Goal: Task Accomplishment & Management: Use online tool/utility

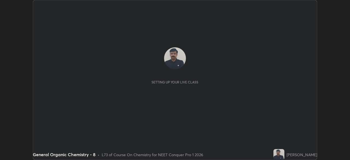
scroll to position [160, 350]
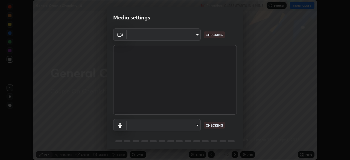
type input "e5f32b9a37d83756d2696e8423a1893a7de7eefef83412cf73fe4da3c4688103"
click at [195, 127] on body "Erase all General Organic Chemistry - 8 Recording CLASS STARTS IN 3 MINS Settin…" at bounding box center [175, 80] width 350 height 160
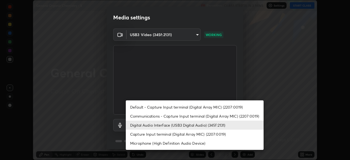
click at [149, 116] on li "Communications - Capture Input terminal (Digital Array MIC) (2207:0019)" at bounding box center [195, 115] width 138 height 9
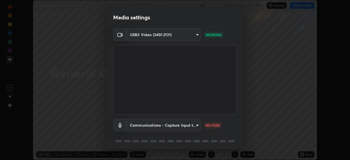
click at [195, 126] on body "Erase all General Organic Chemistry - 8 Recording CLASS STARTS IN 3 MINS Settin…" at bounding box center [175, 80] width 350 height 160
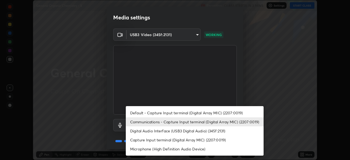
click at [153, 131] on li "Digital Audio Interface (USB3 Digital Audio) (345f:2131)" at bounding box center [195, 130] width 138 height 9
type input "ae0975cef7388746c2778fd6dc2b00d9a595315052e87b14b0d2850c1354851c"
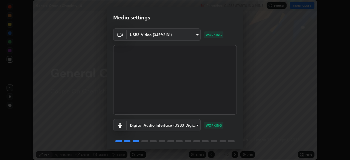
scroll to position [19, 0]
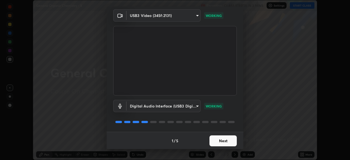
click at [222, 143] on button "Next" at bounding box center [222, 140] width 27 height 11
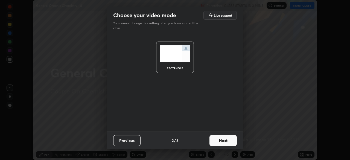
click at [224, 143] on button "Next" at bounding box center [222, 140] width 27 height 11
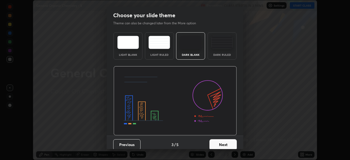
click at [225, 146] on button "Next" at bounding box center [222, 144] width 27 height 11
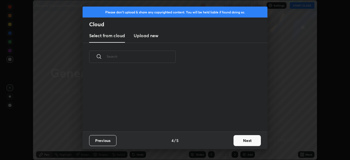
click at [237, 141] on button "Next" at bounding box center [246, 140] width 27 height 11
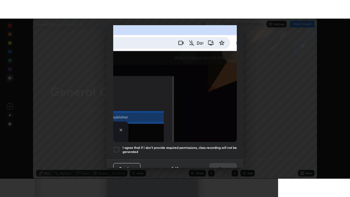
scroll to position [131, 0]
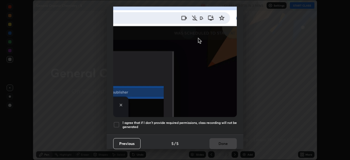
click at [118, 123] on div at bounding box center [116, 124] width 7 height 7
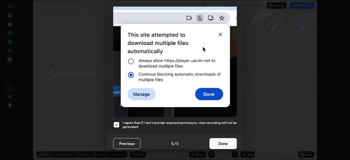
click at [226, 142] on button "Done" at bounding box center [222, 143] width 27 height 11
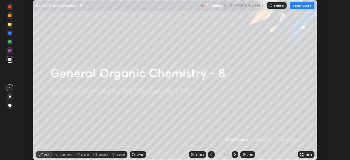
click at [304, 157] on div "More" at bounding box center [306, 154] width 16 height 7
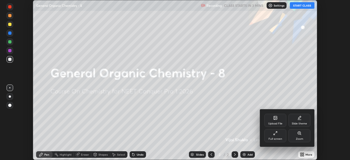
click at [270, 137] on div "Full screen" at bounding box center [275, 135] width 22 height 13
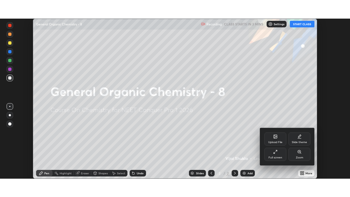
scroll to position [197, 350]
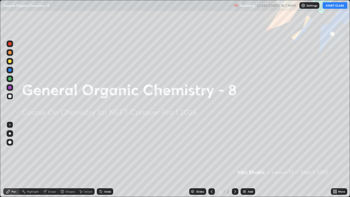
click at [246, 160] on div "Add" at bounding box center [247, 191] width 14 height 7
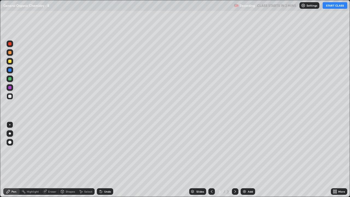
click at [335, 7] on button "START CLASS" at bounding box center [334, 5] width 25 height 7
click at [11, 97] on div at bounding box center [10, 96] width 7 height 7
click at [8, 134] on div at bounding box center [10, 133] width 7 height 7
click at [10, 53] on div at bounding box center [9, 52] width 3 height 3
click at [50, 160] on div "Eraser" at bounding box center [52, 191] width 8 height 3
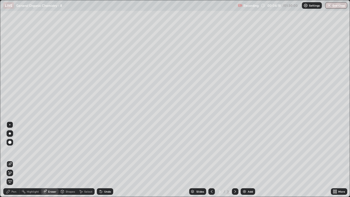
click at [13, 160] on div "Pen" at bounding box center [11, 191] width 16 height 7
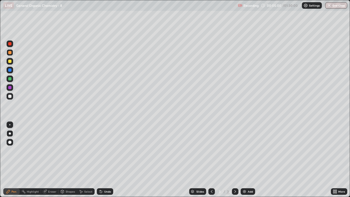
click at [234, 160] on icon at bounding box center [235, 191] width 4 height 4
click at [245, 160] on img at bounding box center [244, 191] width 4 height 4
click at [9, 97] on div at bounding box center [9, 96] width 3 height 3
click at [13, 53] on div at bounding box center [10, 52] width 7 height 7
click at [8, 95] on div at bounding box center [9, 96] width 3 height 3
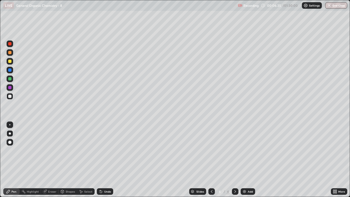
click at [10, 53] on div at bounding box center [9, 52] width 3 height 3
click at [11, 62] on div at bounding box center [9, 61] width 3 height 3
click at [50, 160] on div "Eraser" at bounding box center [52, 191] width 8 height 3
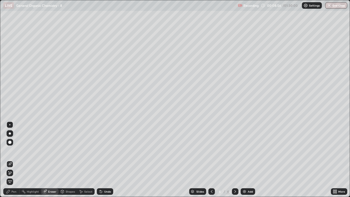
click at [11, 160] on div "Pen" at bounding box center [11, 191] width 16 height 7
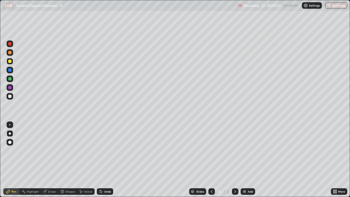
click at [51, 160] on div "Eraser" at bounding box center [52, 191] width 8 height 3
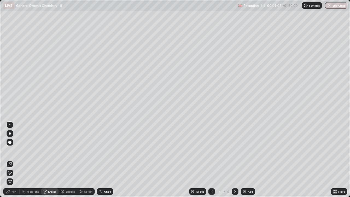
click at [12, 160] on div "Pen" at bounding box center [11, 191] width 16 height 7
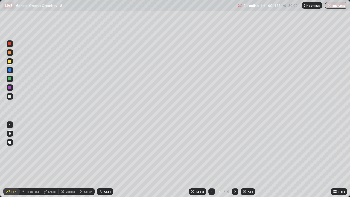
click at [51, 160] on div "Eraser" at bounding box center [49, 191] width 17 height 11
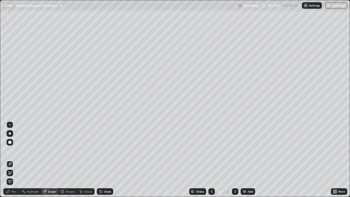
click at [14, 160] on div "Pen" at bounding box center [11, 191] width 16 height 7
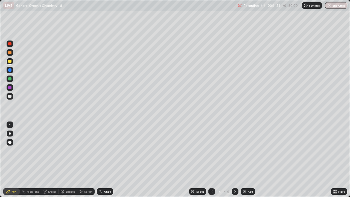
click at [44, 160] on icon at bounding box center [45, 192] width 4 height 4
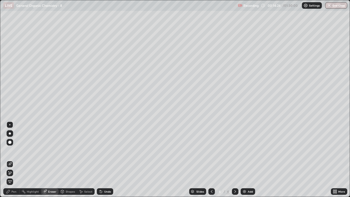
click at [234, 160] on icon at bounding box center [235, 191] width 4 height 4
click at [14, 160] on div "Pen" at bounding box center [13, 191] width 5 height 3
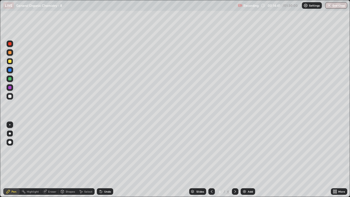
click at [12, 96] on div at bounding box center [10, 96] width 7 height 7
click at [9, 79] on div at bounding box center [9, 78] width 3 height 3
click at [248, 160] on div "Add" at bounding box center [247, 191] width 14 height 7
click at [11, 96] on div at bounding box center [9, 96] width 3 height 3
click at [49, 160] on div "Eraser" at bounding box center [49, 191] width 17 height 7
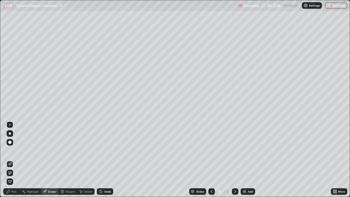
click at [13, 160] on div "Pen" at bounding box center [13, 191] width 5 height 3
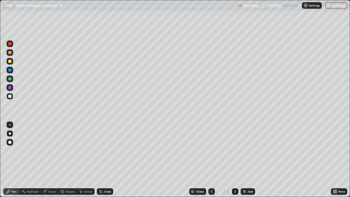
click at [9, 53] on div at bounding box center [9, 52] width 3 height 3
click at [9, 62] on div at bounding box center [9, 61] width 3 height 3
click at [10, 63] on div at bounding box center [9, 61] width 3 height 3
click at [10, 96] on div at bounding box center [9, 96] width 3 height 3
click at [8, 54] on div at bounding box center [10, 52] width 7 height 7
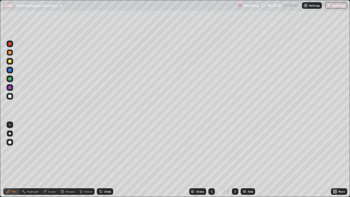
click at [10, 61] on div at bounding box center [9, 61] width 3 height 3
click at [13, 63] on div at bounding box center [10, 61] width 7 height 7
click at [54, 160] on div "Eraser" at bounding box center [52, 191] width 8 height 3
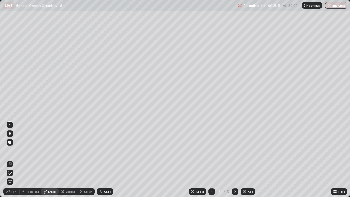
click at [14, 160] on div "Pen" at bounding box center [11, 191] width 16 height 7
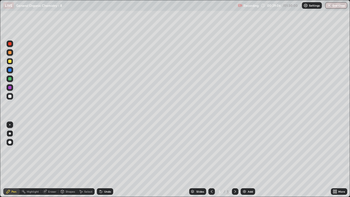
click at [11, 53] on div at bounding box center [9, 52] width 3 height 3
click at [53, 160] on div "Eraser" at bounding box center [49, 191] width 17 height 7
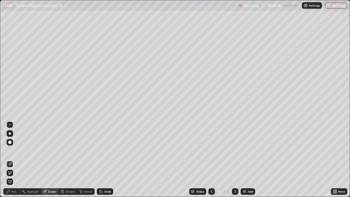
click at [14, 160] on div "Pen" at bounding box center [11, 191] width 16 height 7
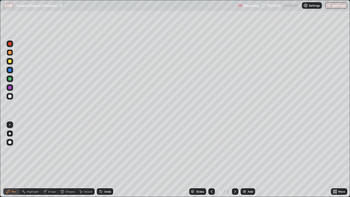
click at [245, 160] on img at bounding box center [244, 191] width 4 height 4
click at [9, 97] on div at bounding box center [9, 96] width 3 height 3
click at [12, 63] on div at bounding box center [10, 61] width 7 height 7
click at [11, 97] on div at bounding box center [9, 96] width 3 height 3
click at [11, 63] on div at bounding box center [10, 61] width 7 height 7
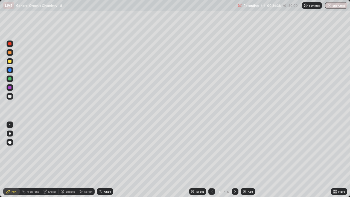
click at [10, 78] on div at bounding box center [9, 78] width 3 height 3
click at [10, 87] on div at bounding box center [9, 87] width 3 height 3
click at [9, 96] on div at bounding box center [9, 96] width 3 height 3
click at [51, 160] on div "Eraser" at bounding box center [49, 191] width 17 height 7
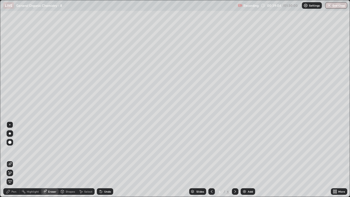
click at [13, 160] on div "Pen" at bounding box center [13, 191] width 5 height 3
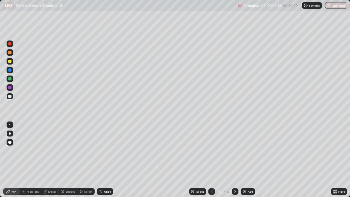
click at [245, 160] on img at bounding box center [244, 191] width 4 height 4
click at [10, 95] on div at bounding box center [9, 96] width 3 height 3
click at [10, 52] on div at bounding box center [9, 52] width 3 height 3
click at [48, 160] on div "Eraser" at bounding box center [49, 191] width 17 height 7
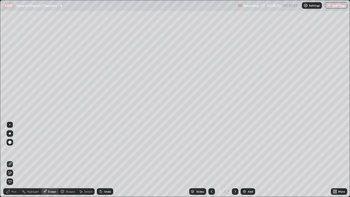
click at [248, 160] on div "Add" at bounding box center [247, 191] width 14 height 7
click at [15, 160] on div "Pen" at bounding box center [13, 191] width 5 height 3
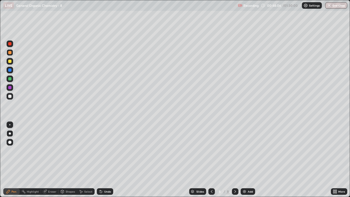
click at [10, 62] on div at bounding box center [9, 61] width 3 height 3
click at [10, 97] on div at bounding box center [9, 96] width 3 height 3
click at [10, 52] on div at bounding box center [9, 52] width 3 height 3
click at [10, 80] on div at bounding box center [9, 78] width 3 height 3
click at [11, 96] on div at bounding box center [9, 96] width 3 height 3
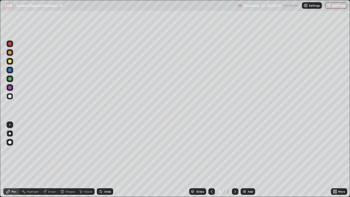
click at [10, 62] on div at bounding box center [9, 61] width 3 height 3
click at [246, 160] on img at bounding box center [244, 191] width 4 height 4
click at [10, 98] on div at bounding box center [10, 96] width 7 height 7
click at [8, 62] on div at bounding box center [9, 61] width 3 height 3
click at [11, 80] on div at bounding box center [9, 78] width 3 height 3
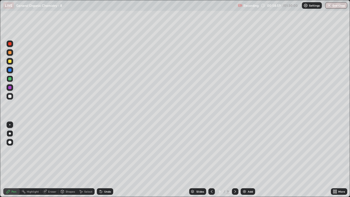
click at [10, 52] on div at bounding box center [9, 52] width 3 height 3
click at [48, 160] on div "Eraser" at bounding box center [52, 191] width 8 height 3
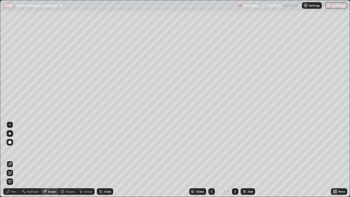
click at [14, 160] on div "Pen" at bounding box center [11, 191] width 16 height 7
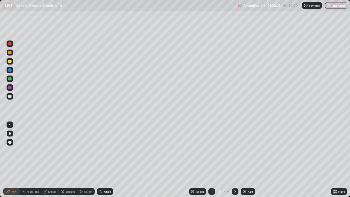
click at [11, 98] on div at bounding box center [10, 96] width 7 height 7
click at [251, 160] on div "Add" at bounding box center [247, 191] width 14 height 7
click at [11, 98] on div at bounding box center [10, 96] width 7 height 7
click at [49, 160] on div "Eraser" at bounding box center [49, 191] width 17 height 7
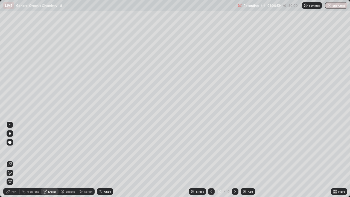
click at [15, 160] on div "Pen" at bounding box center [11, 191] width 16 height 7
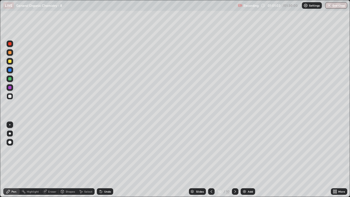
click at [50, 160] on div "Eraser" at bounding box center [49, 191] width 17 height 7
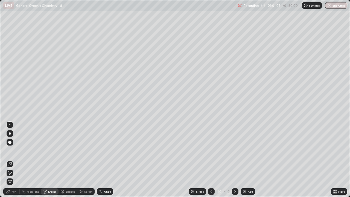
click at [14, 160] on div "Pen" at bounding box center [13, 191] width 5 height 3
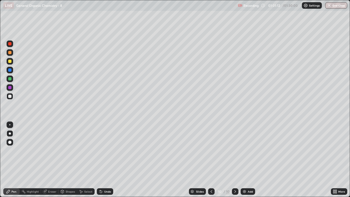
click at [48, 160] on div "Eraser" at bounding box center [52, 191] width 8 height 3
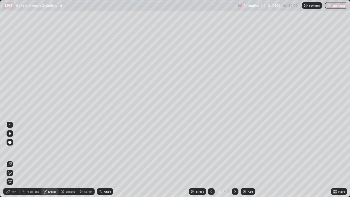
click at [13, 160] on div "Pen" at bounding box center [11, 191] width 16 height 7
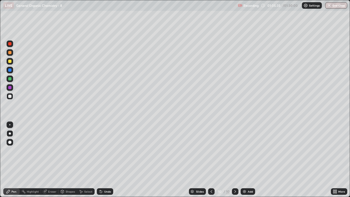
click at [9, 53] on div at bounding box center [9, 52] width 3 height 3
click at [10, 61] on div at bounding box center [9, 61] width 3 height 3
click at [48, 160] on div "Eraser" at bounding box center [52, 191] width 8 height 3
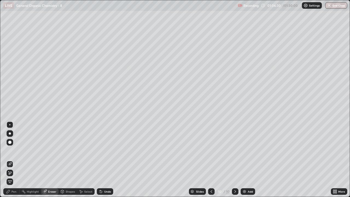
click at [16, 160] on div "Pen" at bounding box center [11, 191] width 16 height 7
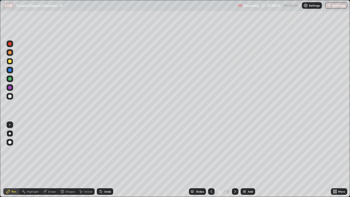
click at [245, 160] on img at bounding box center [244, 191] width 4 height 4
click at [10, 97] on div at bounding box center [9, 96] width 3 height 3
click at [211, 160] on icon at bounding box center [212, 191] width 2 height 3
click at [31, 160] on div "Highlight" at bounding box center [33, 191] width 12 height 3
click at [50, 160] on div "Eraser" at bounding box center [52, 191] width 8 height 3
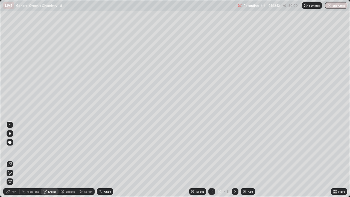
click at [232, 160] on div at bounding box center [235, 191] width 7 height 7
click at [12, 160] on div "Pen" at bounding box center [11, 191] width 16 height 7
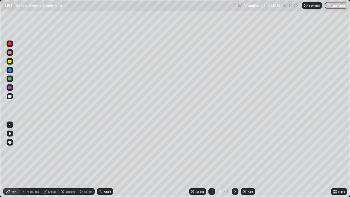
click at [10, 52] on div at bounding box center [9, 52] width 3 height 3
click at [52, 160] on div "Eraser" at bounding box center [52, 191] width 8 height 3
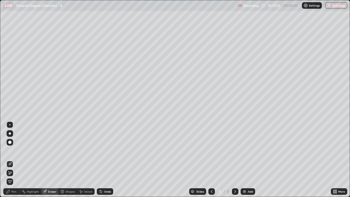
click at [14, 160] on div "Pen" at bounding box center [13, 191] width 5 height 3
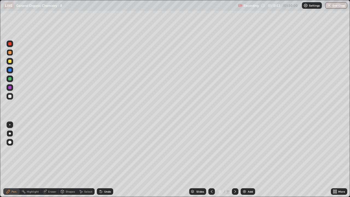
click at [10, 60] on div at bounding box center [9, 61] width 3 height 3
click at [49, 160] on div "Eraser" at bounding box center [52, 191] width 8 height 3
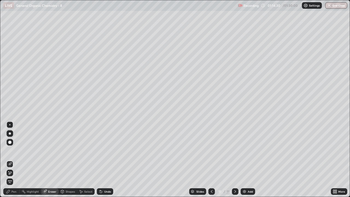
click at [12, 160] on div "Pen" at bounding box center [11, 191] width 16 height 7
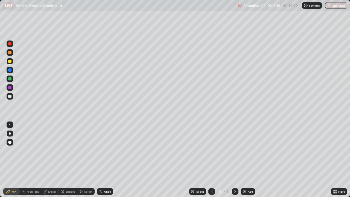
click at [245, 160] on img at bounding box center [244, 191] width 4 height 4
click at [10, 97] on div at bounding box center [9, 96] width 3 height 3
click at [52, 160] on div "Eraser" at bounding box center [49, 191] width 17 height 7
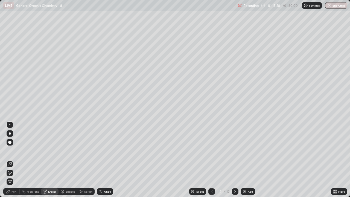
click at [13, 160] on div "Pen" at bounding box center [13, 191] width 5 height 3
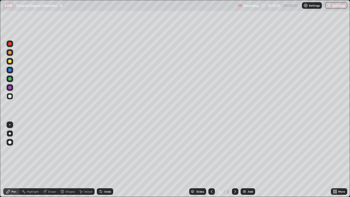
click at [50, 160] on div "Eraser" at bounding box center [52, 191] width 8 height 3
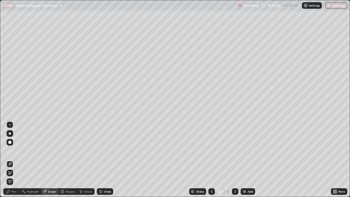
click at [15, 160] on div "Pen" at bounding box center [13, 191] width 5 height 3
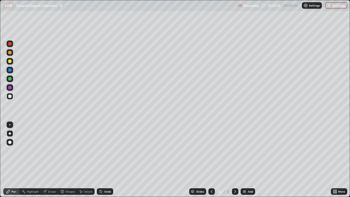
click at [10, 53] on div at bounding box center [9, 52] width 3 height 3
click at [48, 160] on div "Eraser" at bounding box center [52, 191] width 8 height 3
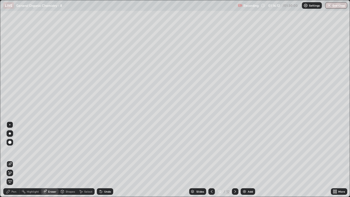
click at [13, 160] on div "Pen" at bounding box center [11, 191] width 16 height 7
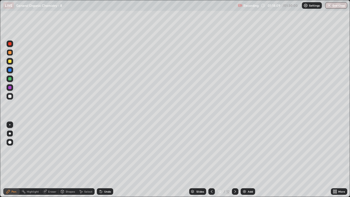
click at [9, 96] on div at bounding box center [9, 96] width 3 height 3
click at [51, 160] on div "Eraser" at bounding box center [49, 191] width 17 height 7
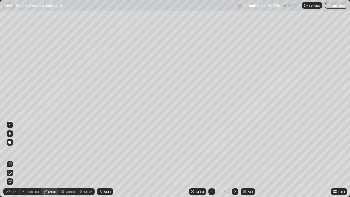
click at [14, 160] on div "Pen" at bounding box center [11, 191] width 16 height 7
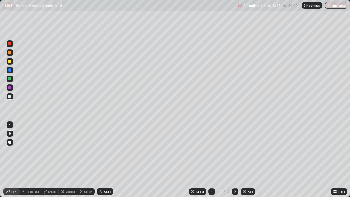
click at [55, 160] on div "Eraser" at bounding box center [52, 191] width 8 height 3
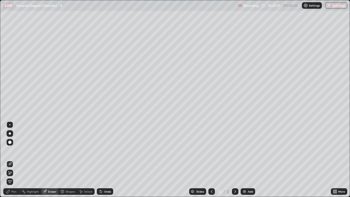
click at [15, 160] on div "Pen" at bounding box center [13, 191] width 5 height 3
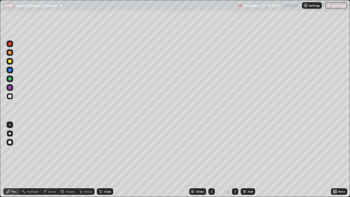
click at [48, 160] on div "Eraser" at bounding box center [49, 191] width 17 height 7
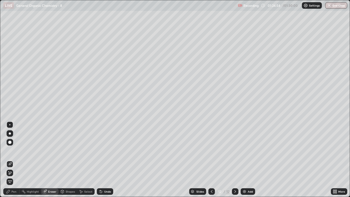
click at [16, 160] on div "Pen" at bounding box center [13, 191] width 5 height 3
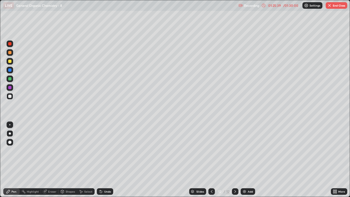
click at [248, 160] on div "Add" at bounding box center [250, 191] width 5 height 3
click at [10, 53] on div at bounding box center [9, 52] width 3 height 3
click at [10, 96] on div at bounding box center [9, 96] width 3 height 3
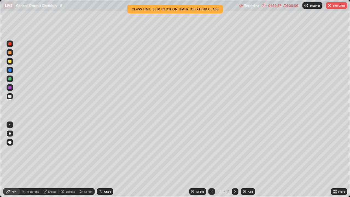
click at [336, 5] on button "End Class" at bounding box center [336, 5] width 22 height 7
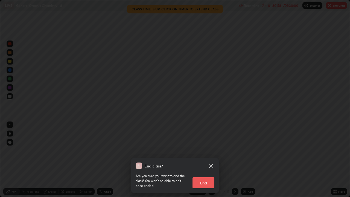
click at [201, 160] on button "End" at bounding box center [203, 182] width 22 height 11
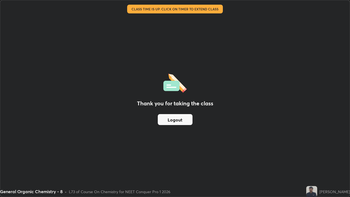
click at [174, 120] on button "Logout" at bounding box center [175, 119] width 35 height 11
